Goal: Task Accomplishment & Management: Use online tool/utility

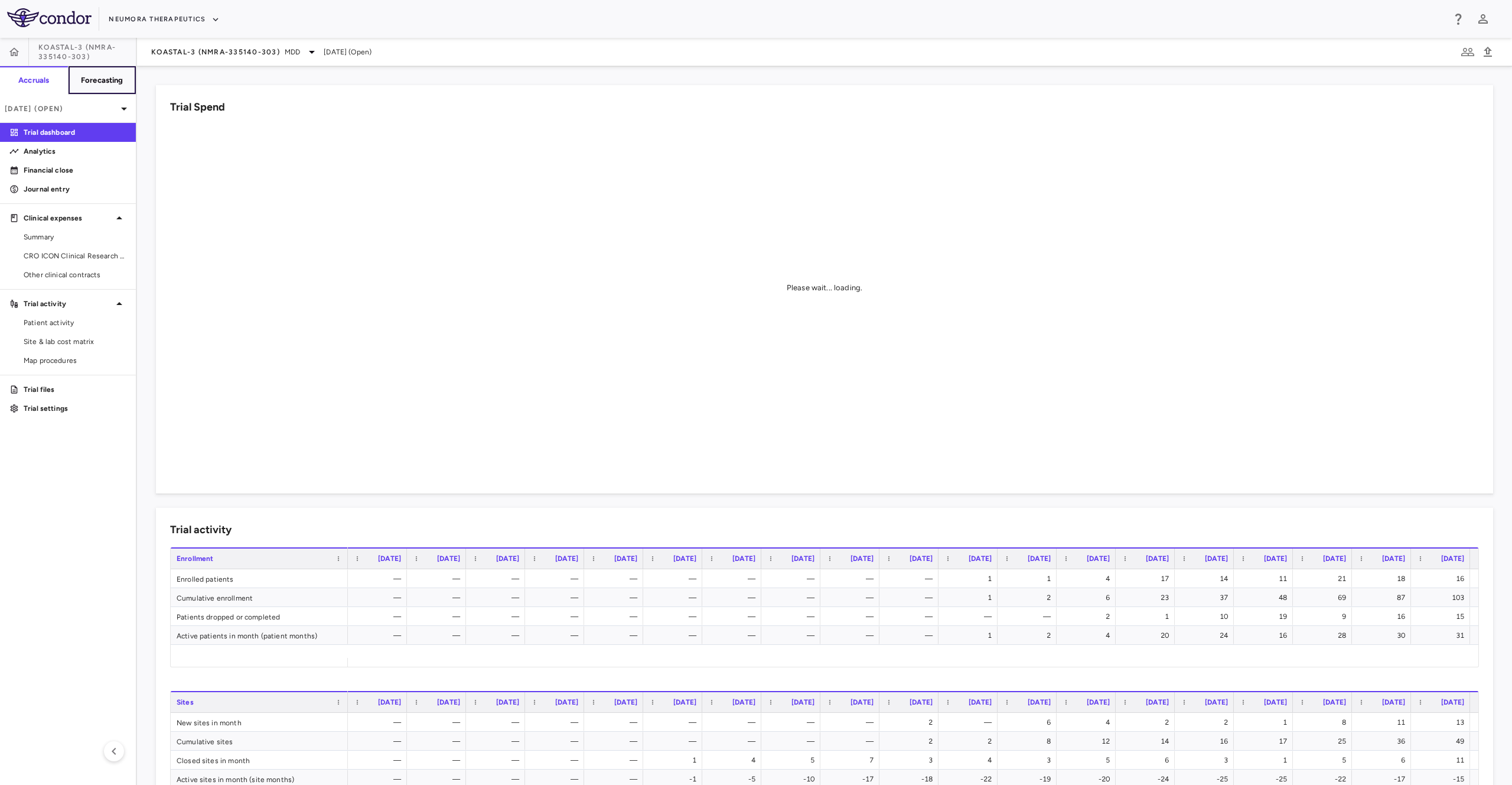
click at [90, 81] on h6 "Forecasting" at bounding box center [102, 80] width 42 height 10
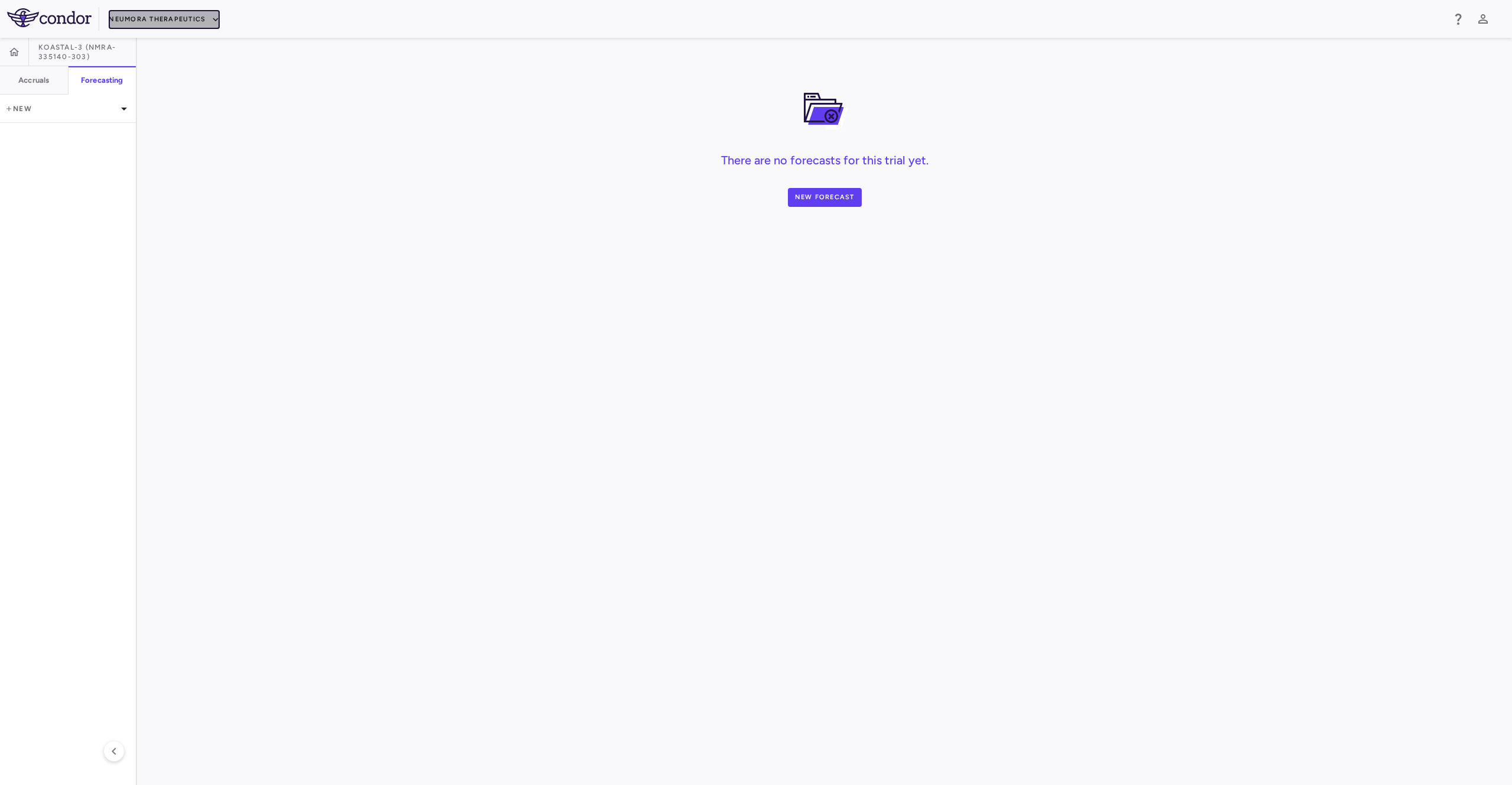
click at [161, 22] on button "Neumora Therapeutics" at bounding box center [164, 20] width 111 height 19
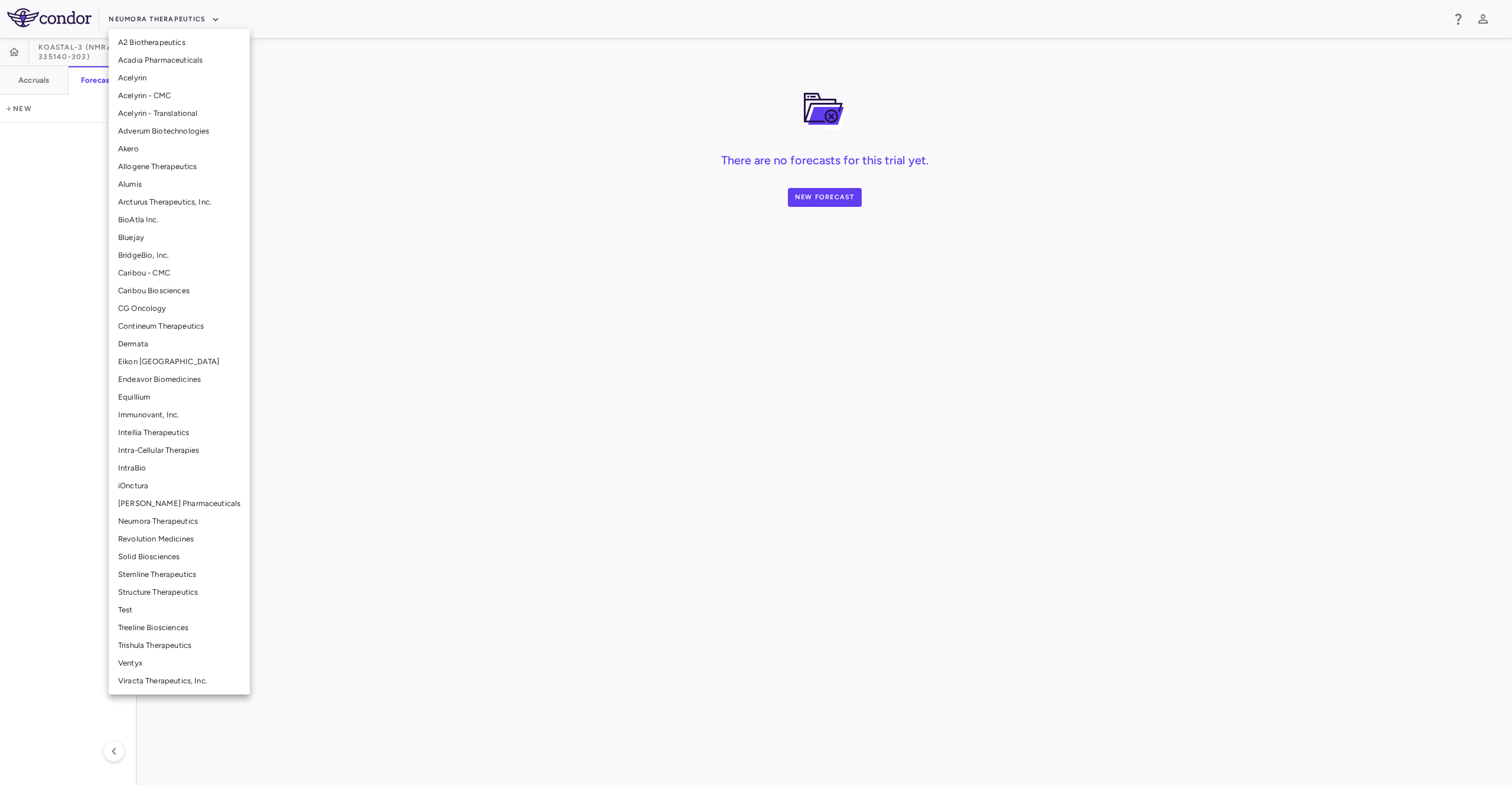
click at [183, 418] on li "Immunovant, Inc." at bounding box center [179, 415] width 141 height 18
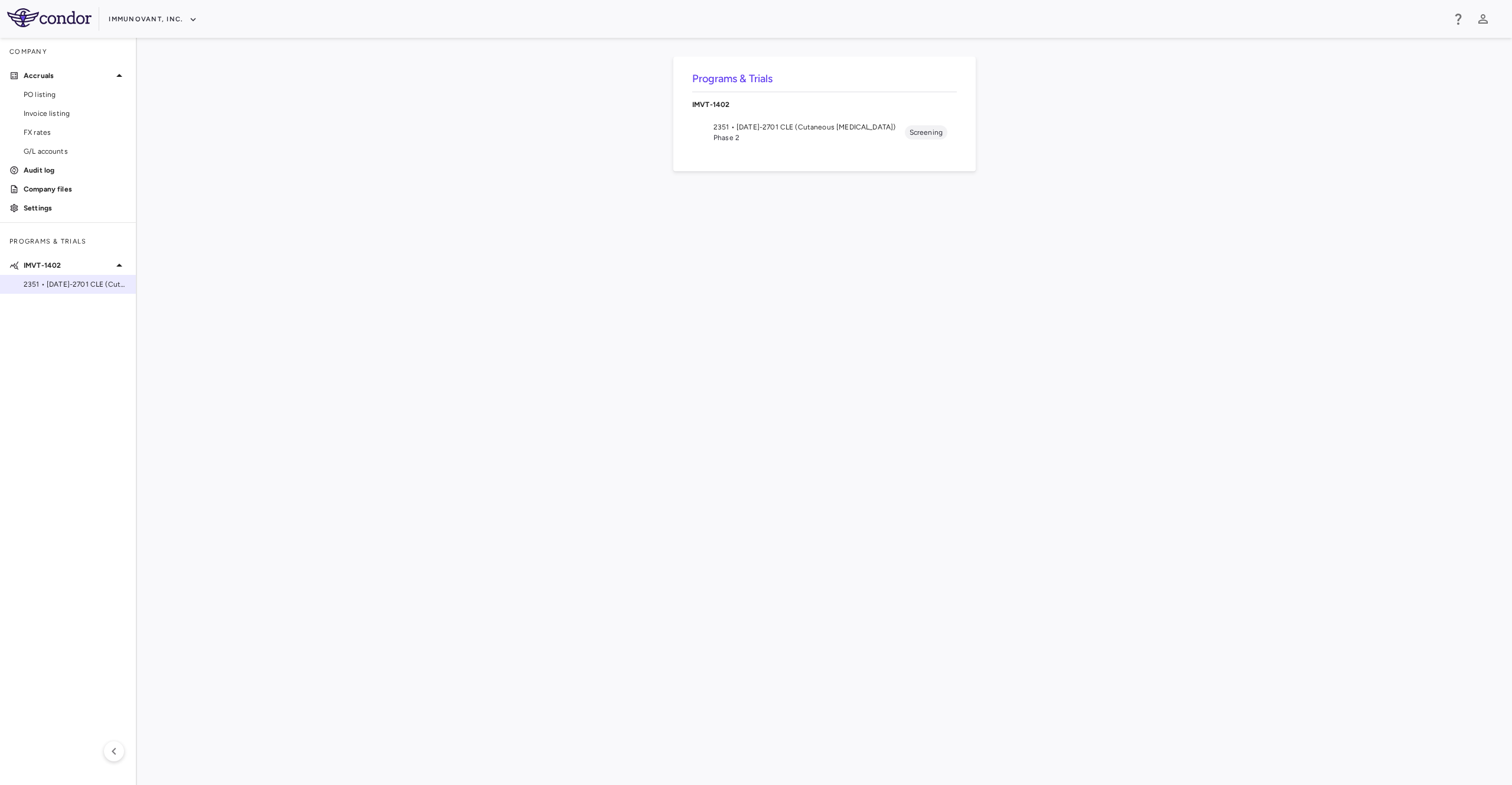
click at [95, 284] on span "2351 • [DATE]-2701 CLE (Cutaneous [MEDICAL_DATA])" at bounding box center [74, 284] width 103 height 10
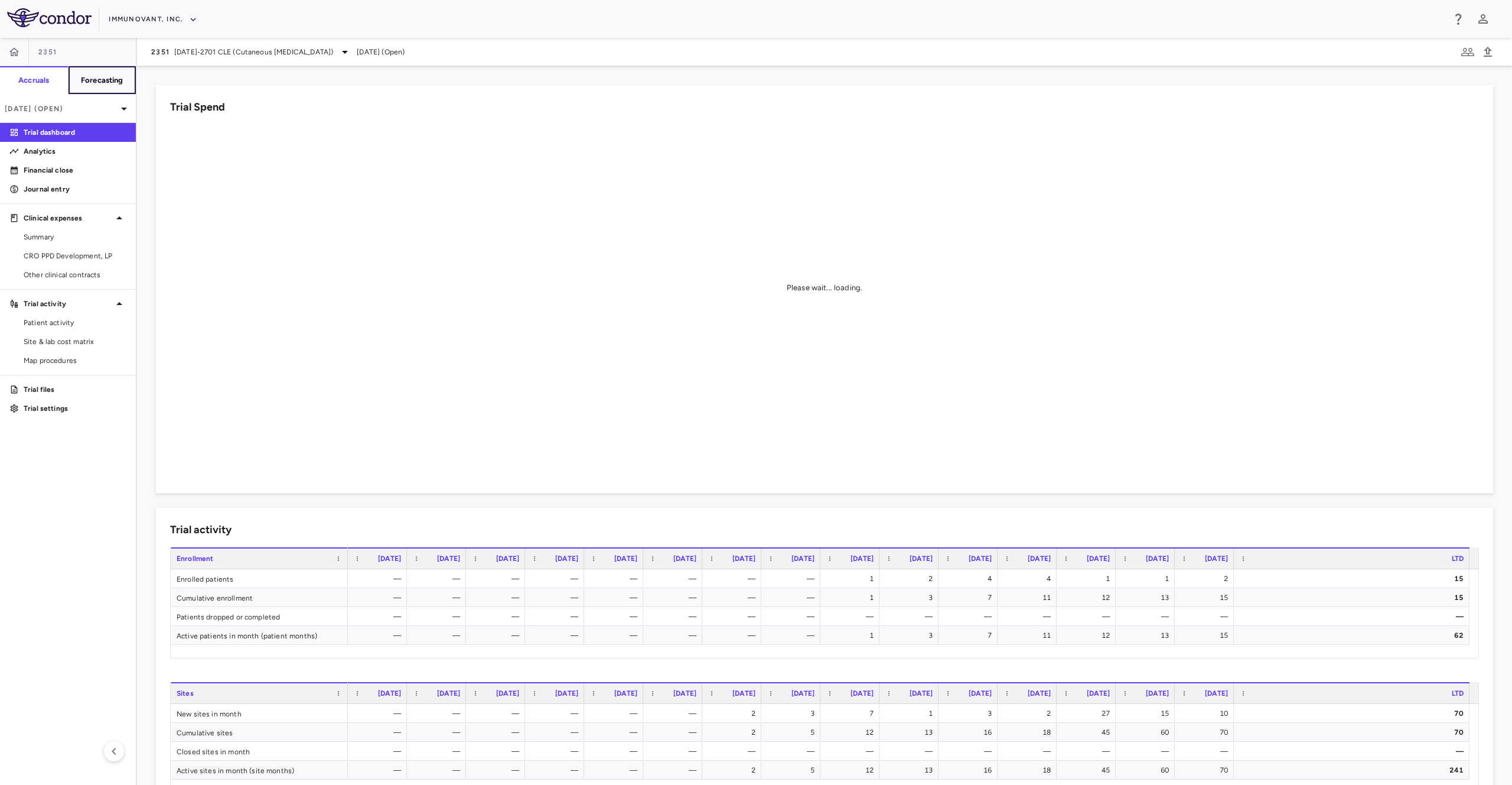
click at [129, 86] on button "Forecasting" at bounding box center [102, 80] width 68 height 29
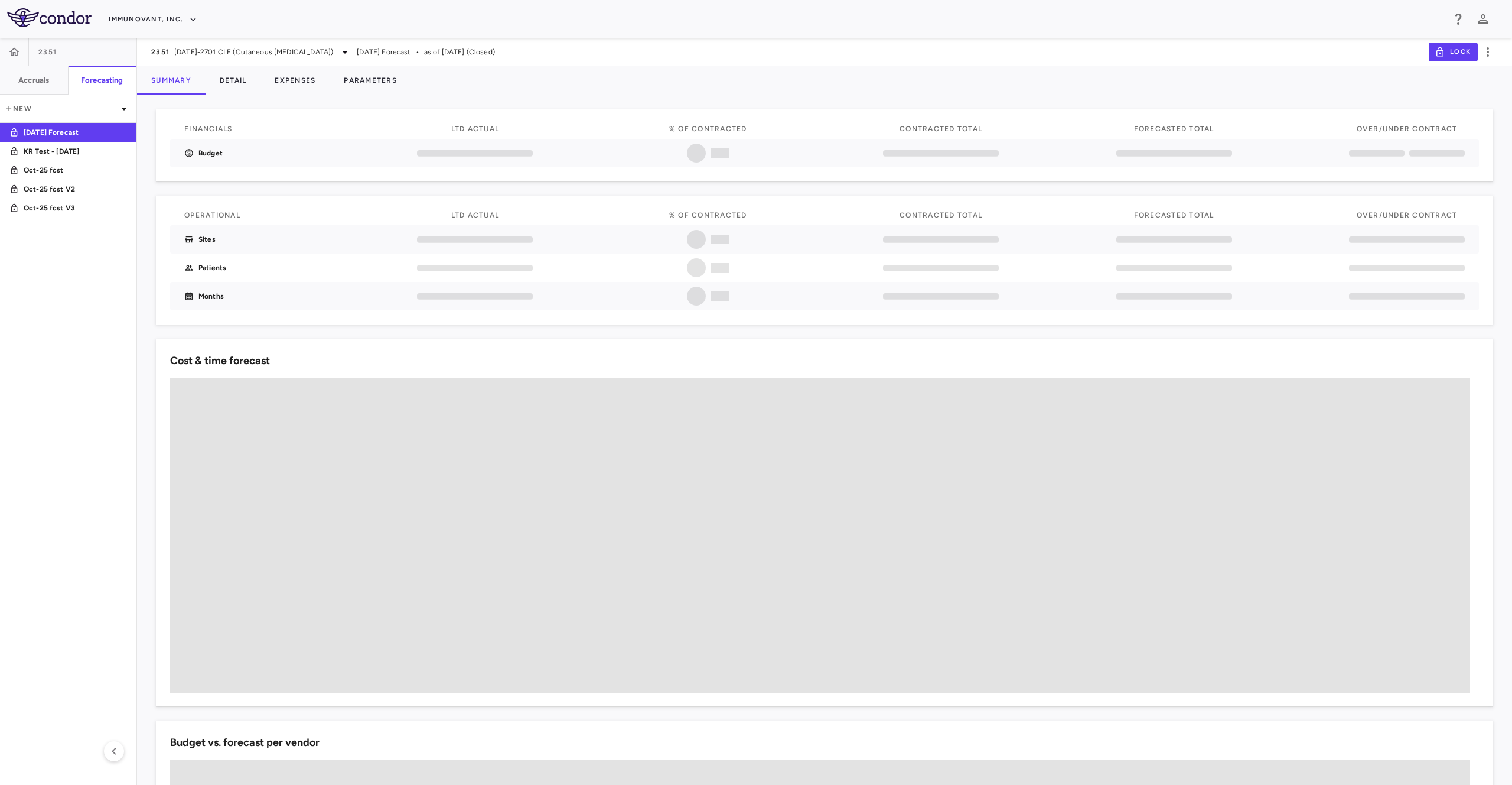
click at [283, 65] on div "2351 [DATE]-2701 CLE (Cutaneous [MEDICAL_DATA]) [DATE] Forecast • as of [DATE] …" at bounding box center [824, 52] width 1375 height 29
click at [292, 70] on button "Expenses" at bounding box center [295, 80] width 69 height 29
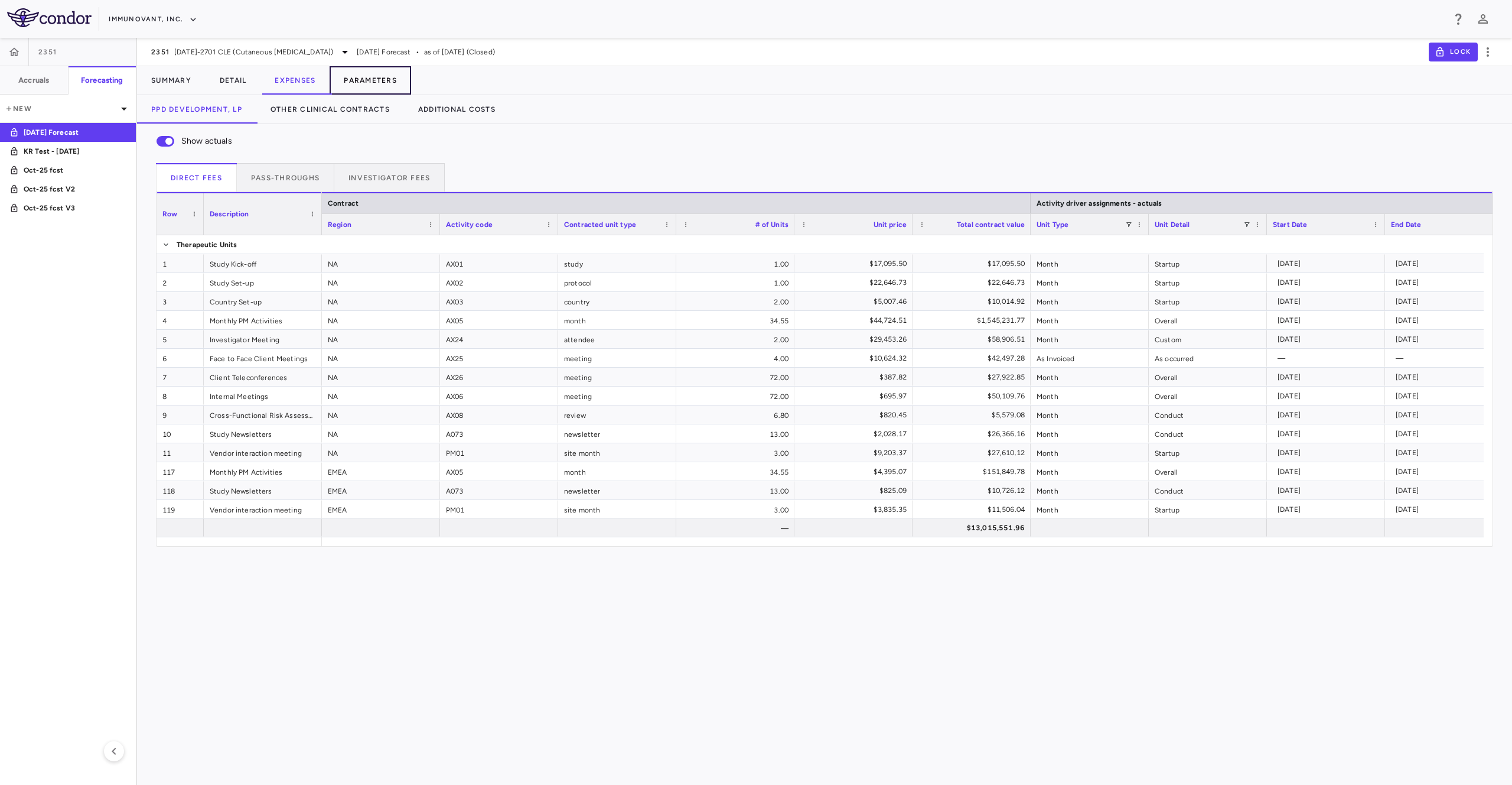
click at [342, 74] on button "Parameters" at bounding box center [370, 80] width 81 height 29
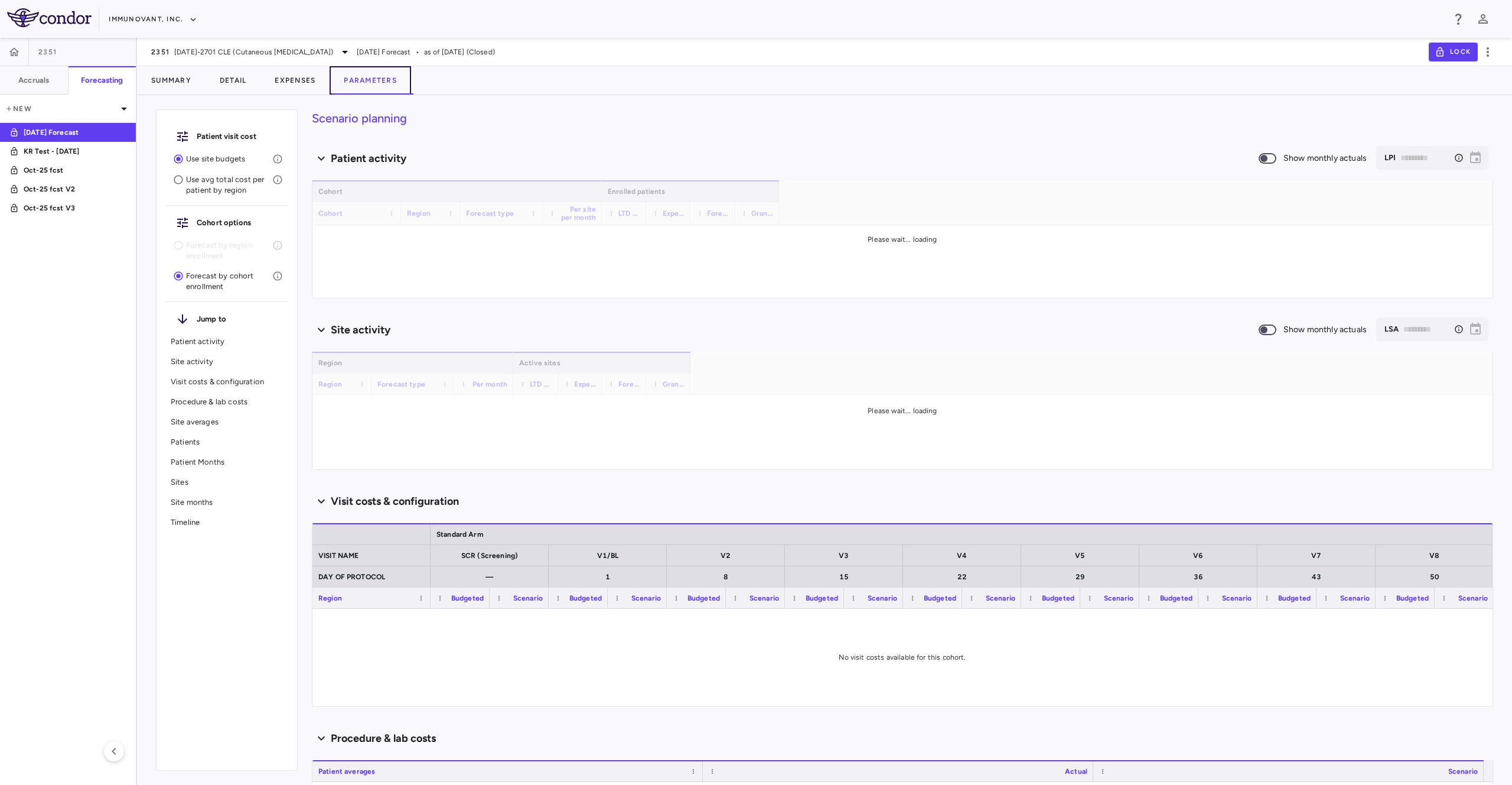
type input "********"
